Goal: Task Accomplishment & Management: Use online tool/utility

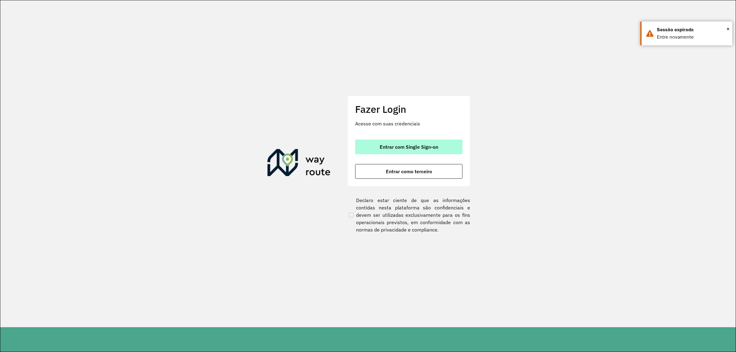
click at [385, 148] on span "Entrar com Single Sign-on" at bounding box center [409, 147] width 59 height 5
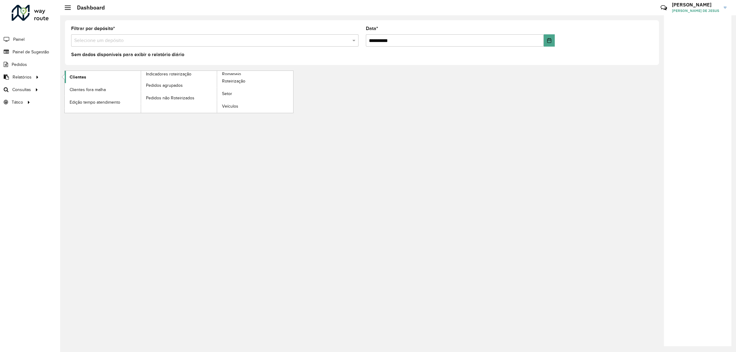
click at [75, 75] on span "Clientes" at bounding box center [78, 77] width 17 height 6
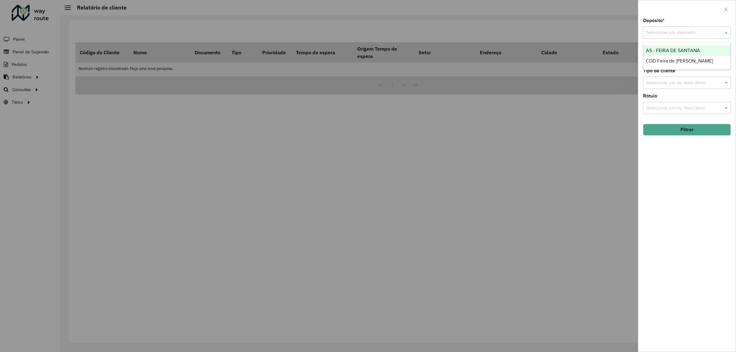
click at [670, 31] on input "text" at bounding box center [681, 32] width 69 height 7
click at [663, 58] on div "CDD Feira de [PERSON_NAME]" at bounding box center [687, 61] width 87 height 10
click at [665, 131] on button "Filtrar" at bounding box center [687, 130] width 88 height 12
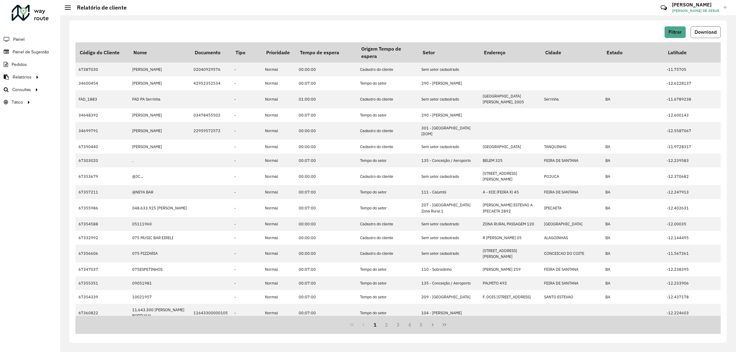
click at [713, 31] on span "Download" at bounding box center [706, 31] width 22 height 5
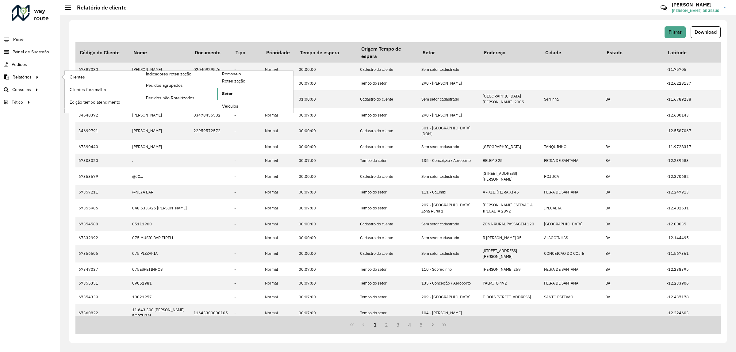
click at [222, 92] on link "Setor" at bounding box center [255, 94] width 76 height 12
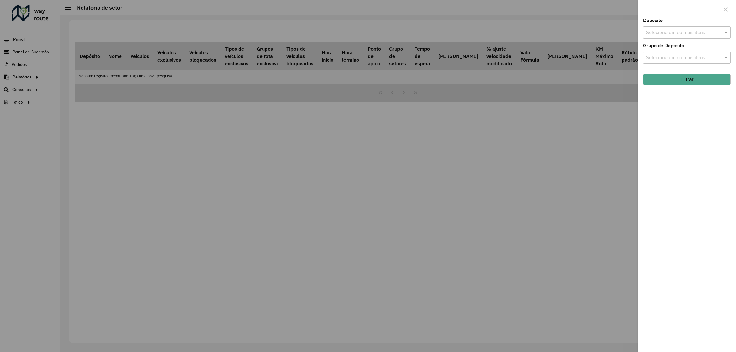
click at [16, 90] on div at bounding box center [368, 176] width 736 height 352
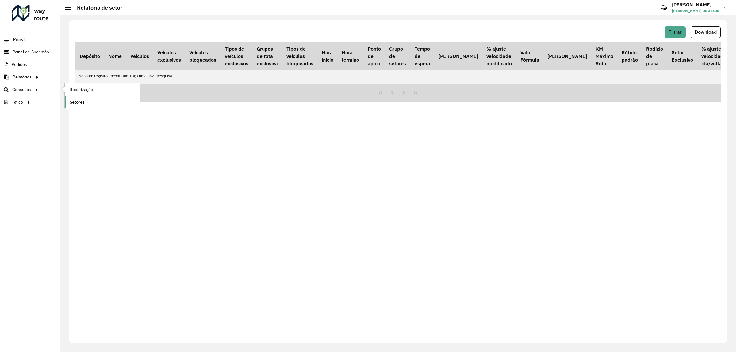
click at [85, 106] on link "Setores" at bounding box center [102, 102] width 75 height 12
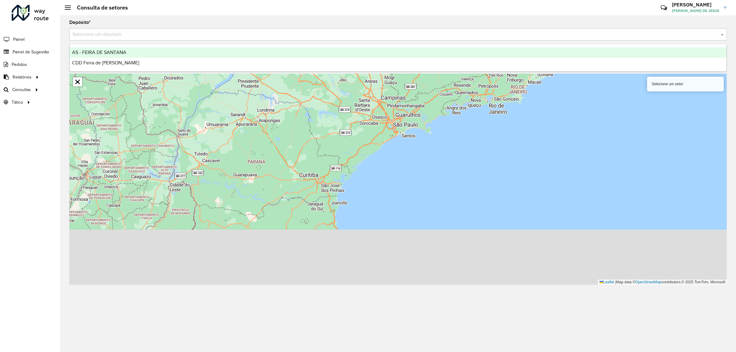
click at [124, 38] on div "Selecione um depósito" at bounding box center [398, 34] width 658 height 12
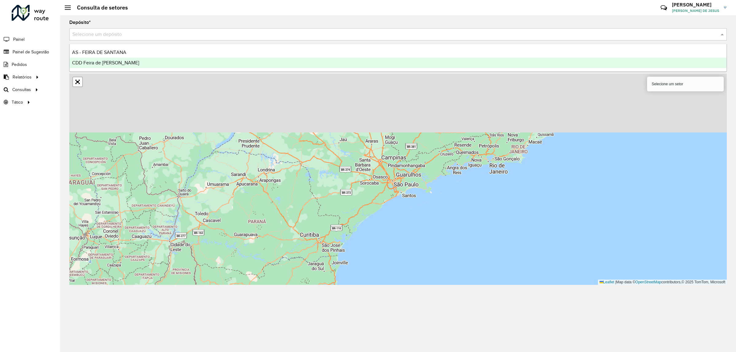
click at [117, 60] on span "CDD Feira de [PERSON_NAME]" at bounding box center [105, 62] width 67 height 5
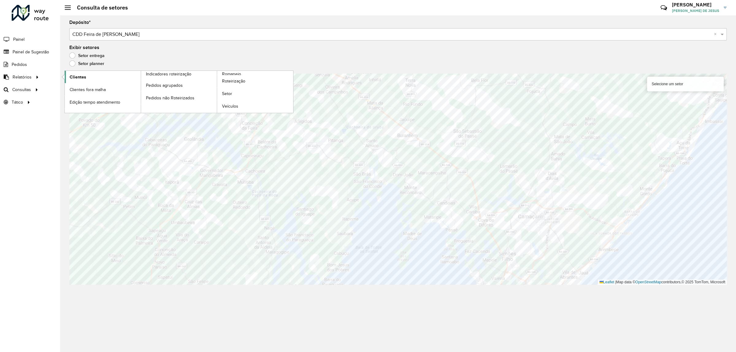
click at [74, 76] on span "Clientes" at bounding box center [78, 77] width 17 height 6
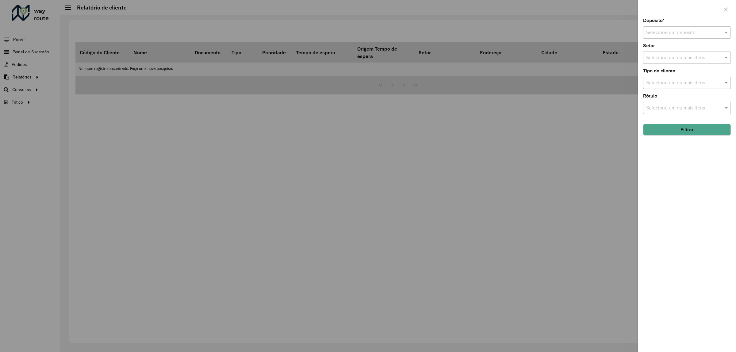
click at [677, 33] on input "text" at bounding box center [681, 32] width 69 height 7
click at [662, 60] on span "CDD Feira de [PERSON_NAME]" at bounding box center [679, 60] width 67 height 5
click at [675, 133] on button "Filtrar" at bounding box center [687, 130] width 88 height 12
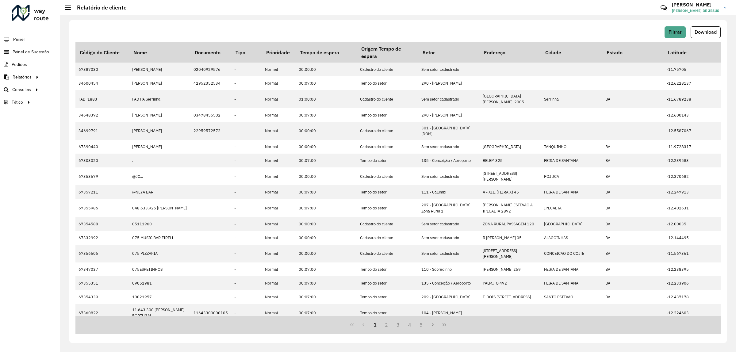
click at [493, 28] on div "Filtrar Download" at bounding box center [398, 32] width 646 height 12
click at [643, 19] on div "Filtrar Download Código do Cliente Nome Documento Tipo Prioridade Tempo de espe…" at bounding box center [398, 183] width 676 height 337
